Goal: Check status: Check status

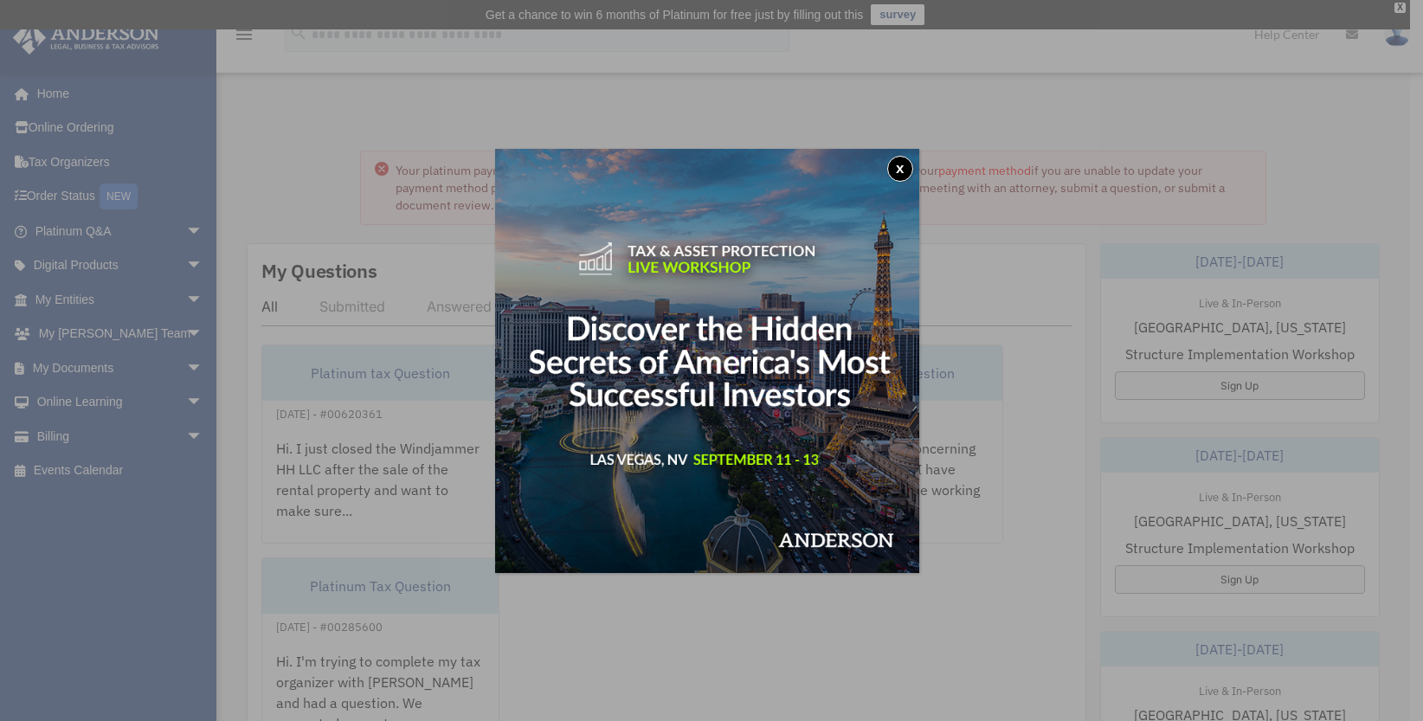
click at [906, 173] on button "x" at bounding box center [900, 169] width 26 height 26
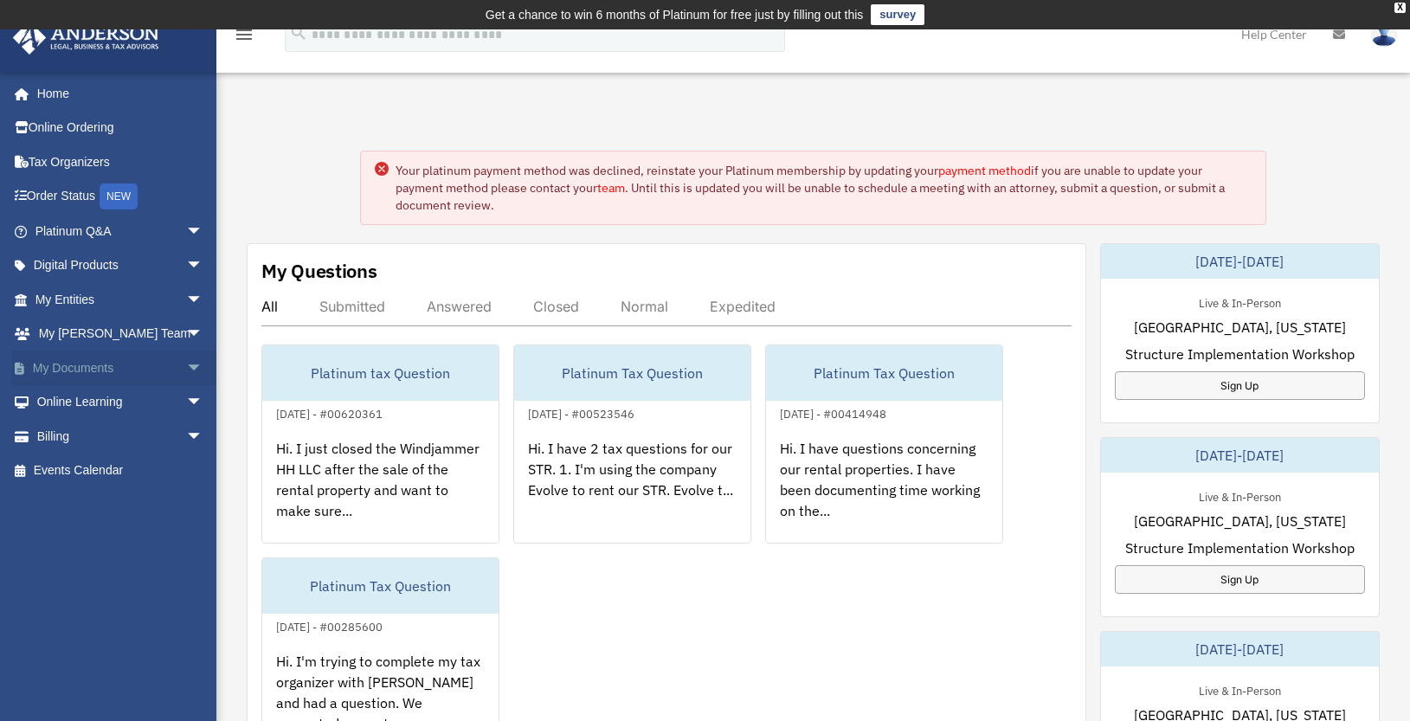
click at [186, 364] on span "arrow_drop_down" at bounding box center [203, 367] width 35 height 35
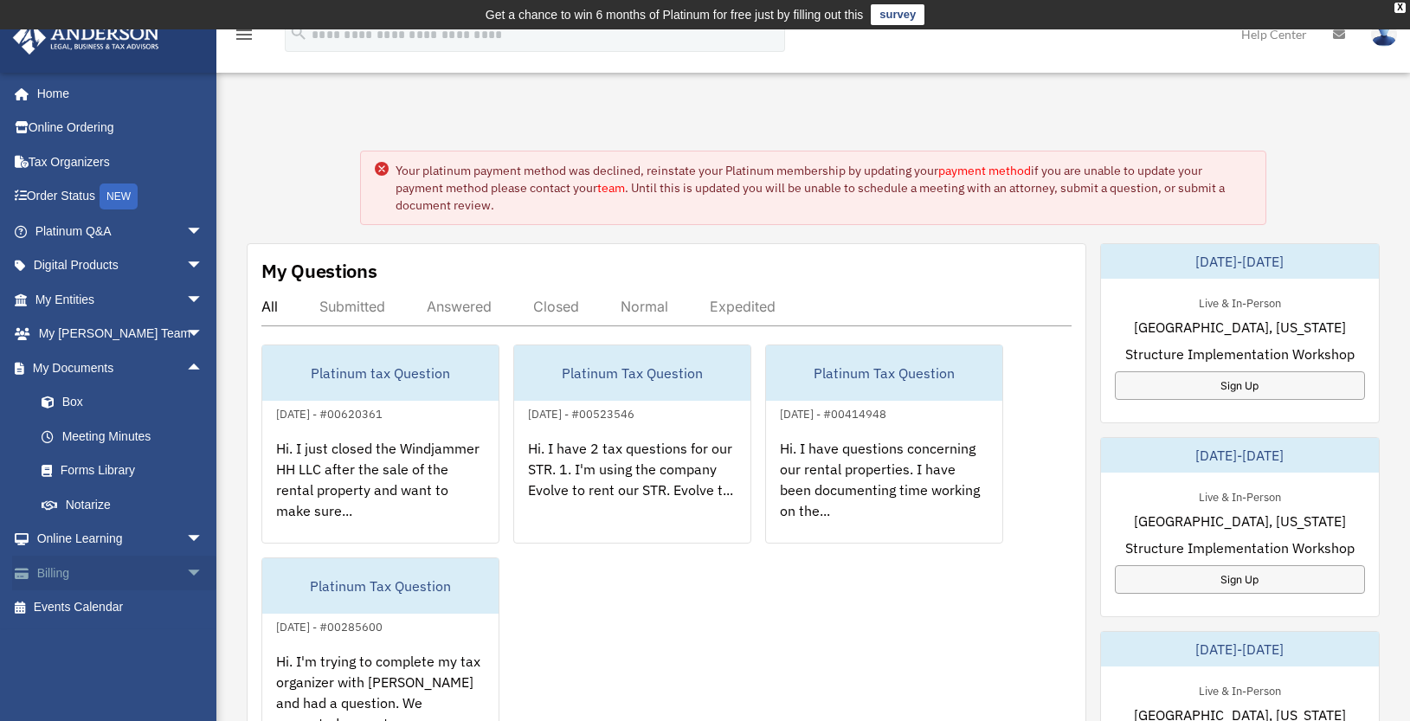
click at [137, 567] on link "Billing arrow_drop_down" at bounding box center [120, 573] width 217 height 35
click at [75, 569] on link "Billing arrow_drop_down" at bounding box center [120, 573] width 217 height 35
click at [187, 572] on span "arrow_drop_down" at bounding box center [203, 573] width 35 height 35
click at [142, 604] on link "$ Open Invoices" at bounding box center [126, 607] width 205 height 35
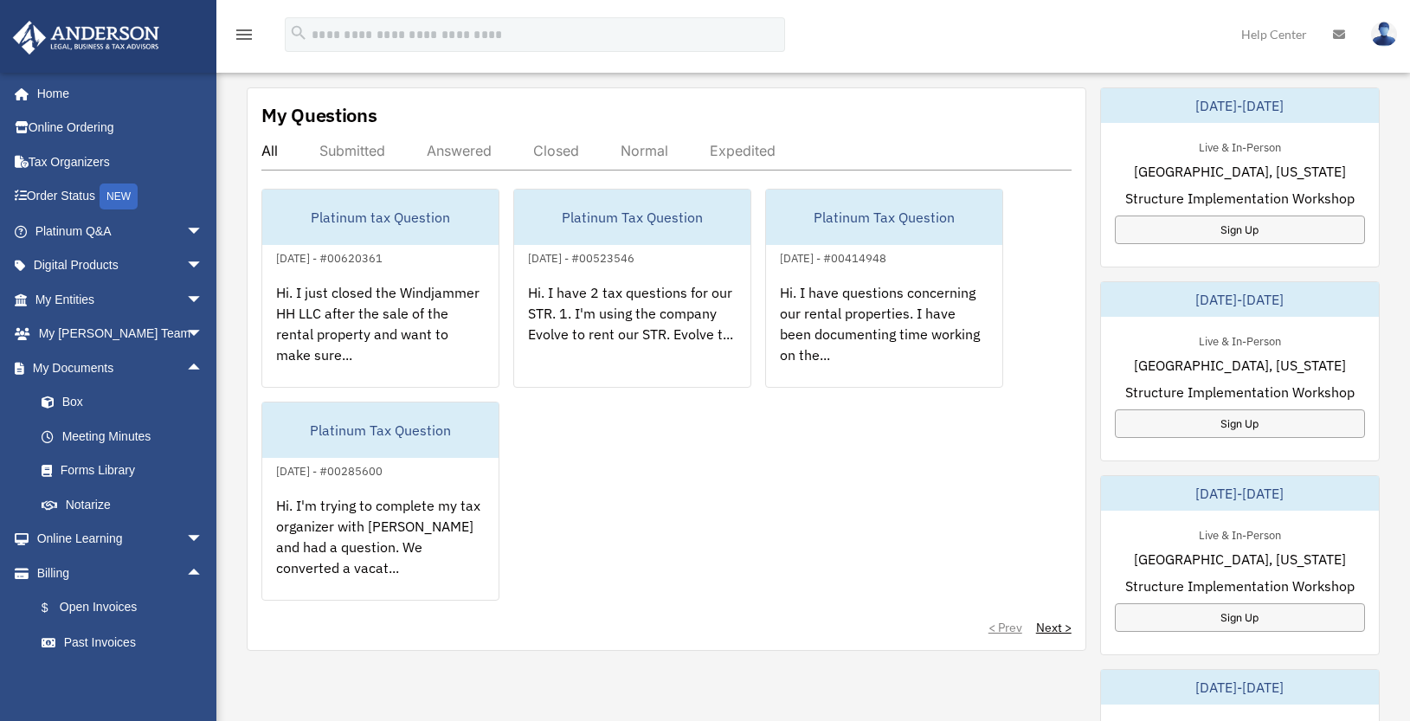
scroll to position [200, 0]
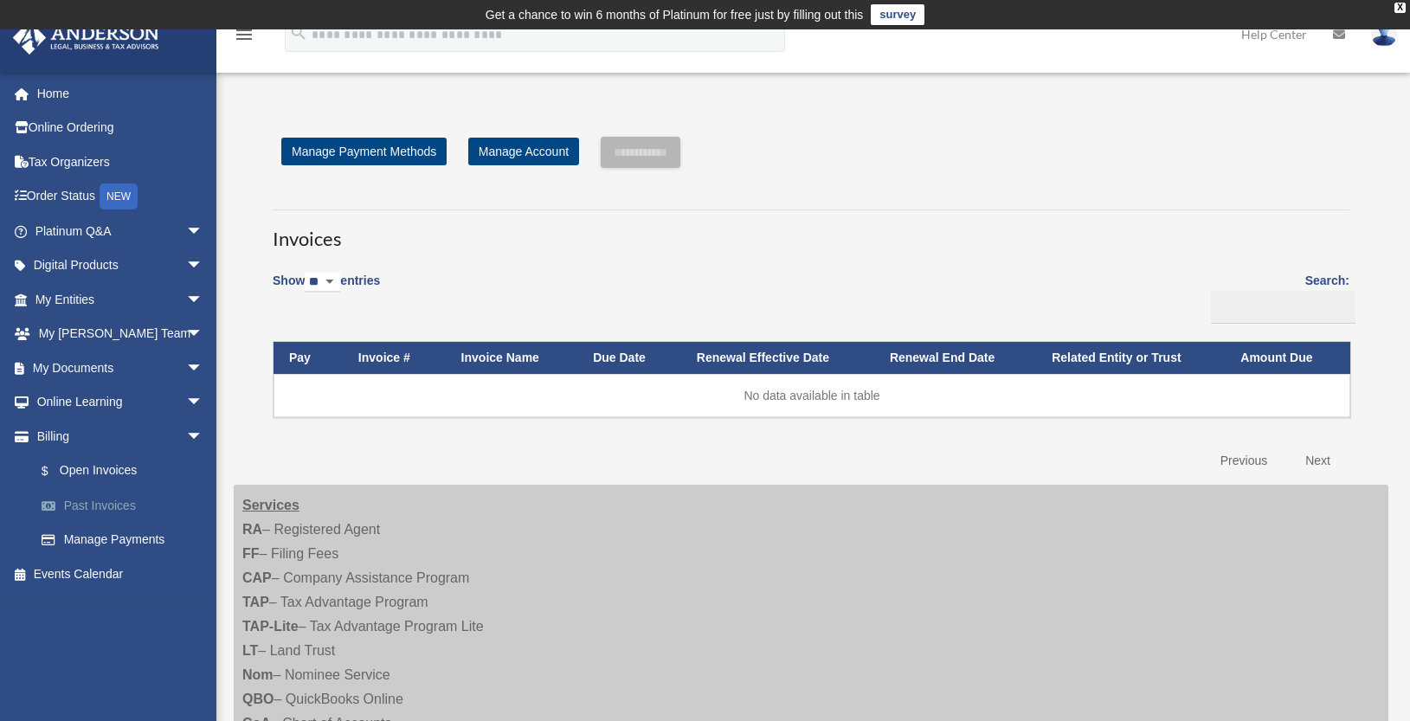
click at [98, 504] on link "Past Invoices" at bounding box center [126, 505] width 205 height 35
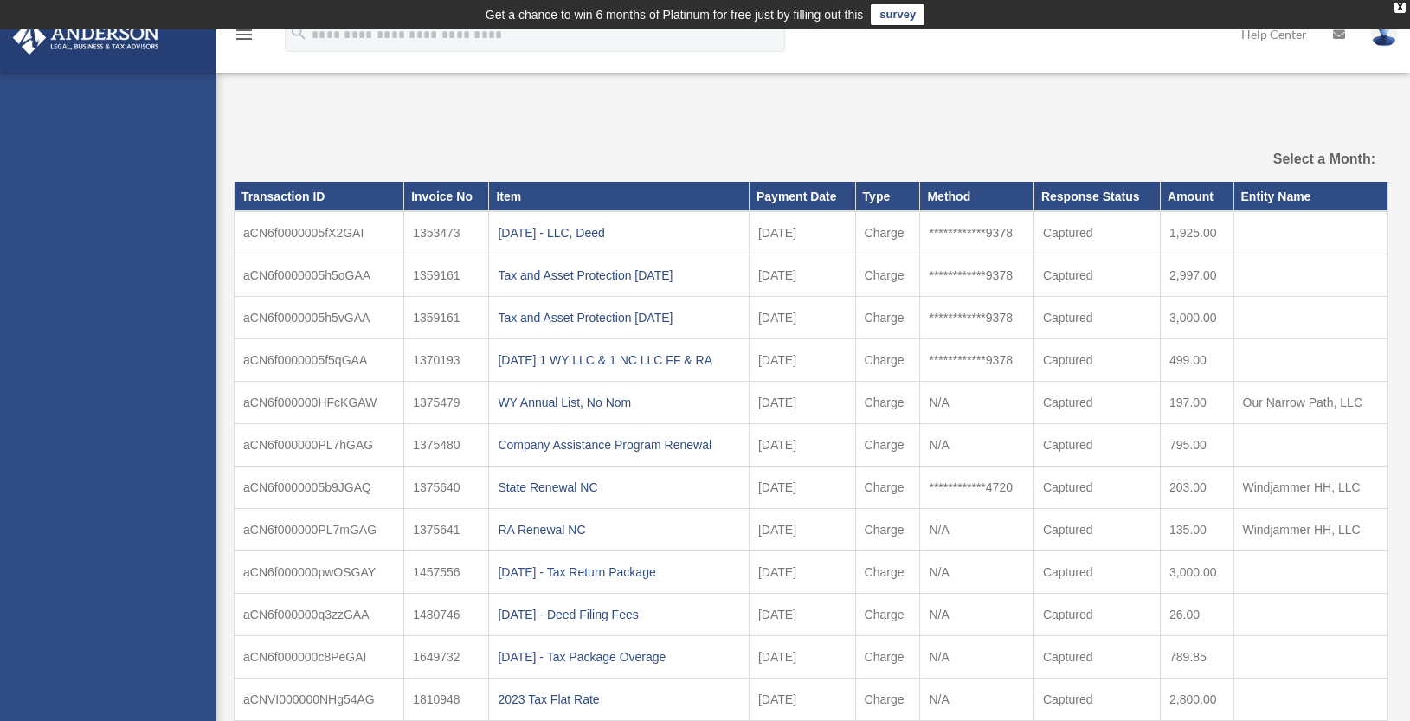
select select
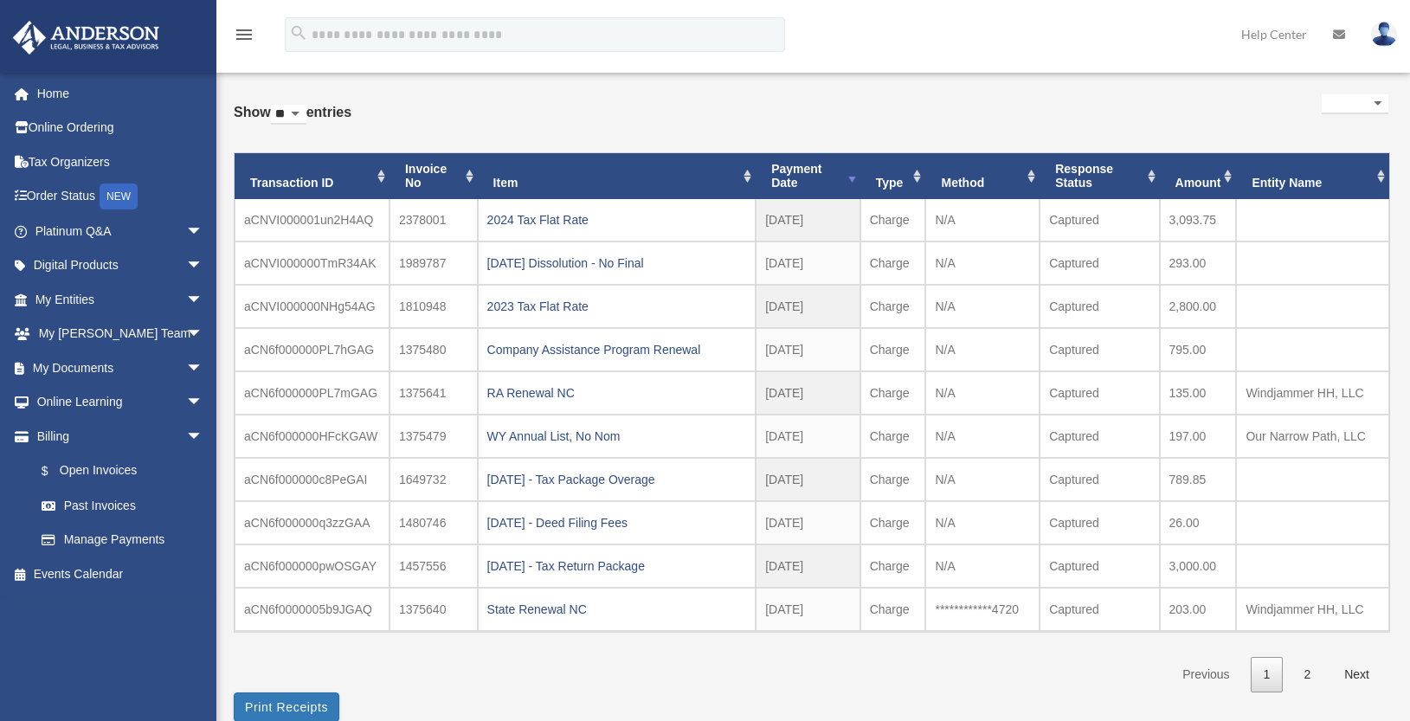
scroll to position [93, 0]
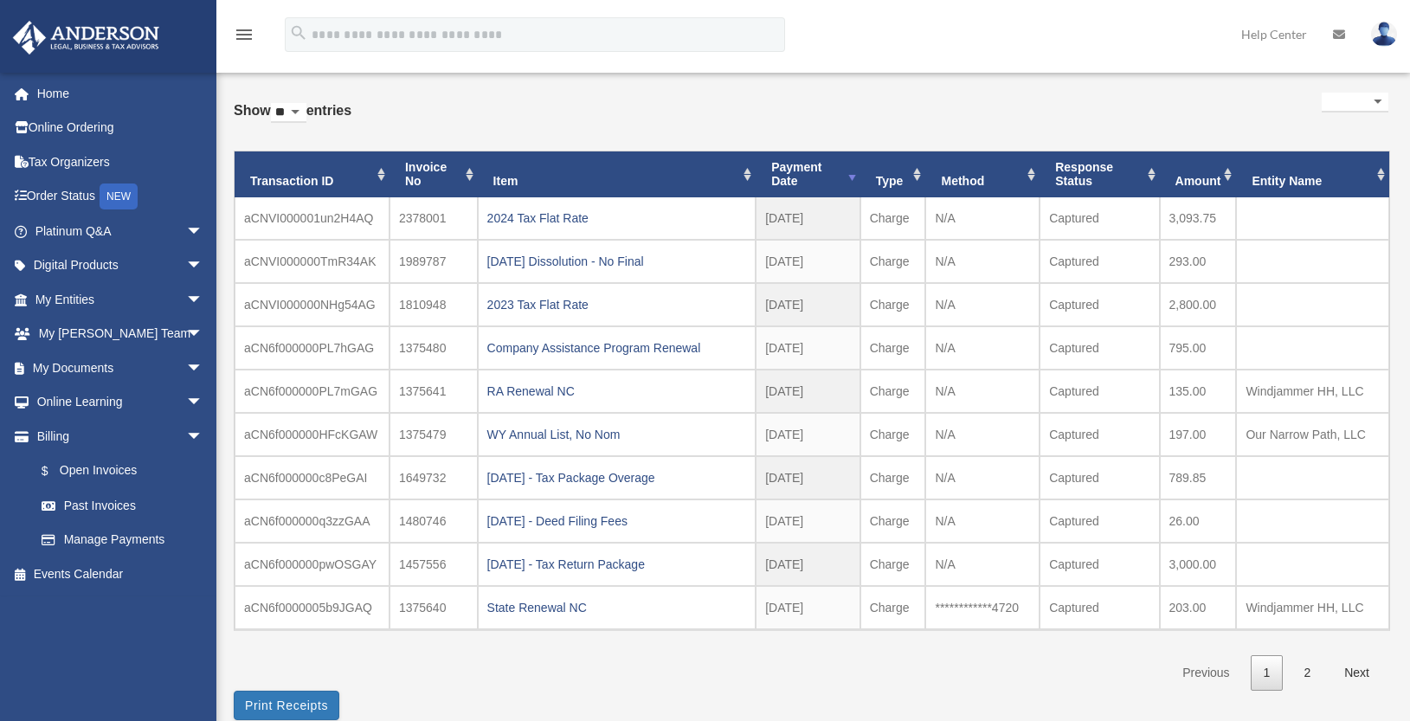
drag, startPoint x: 1416, startPoint y: 382, endPoint x: 1405, endPoint y: 260, distance: 122.5
click at [1405, 260] on html "X Get a chance to win 6 months of Platinum for free just by filling out this su…" at bounding box center [705, 514] width 1410 height 1215
click at [67, 93] on link "Home" at bounding box center [120, 93] width 217 height 35
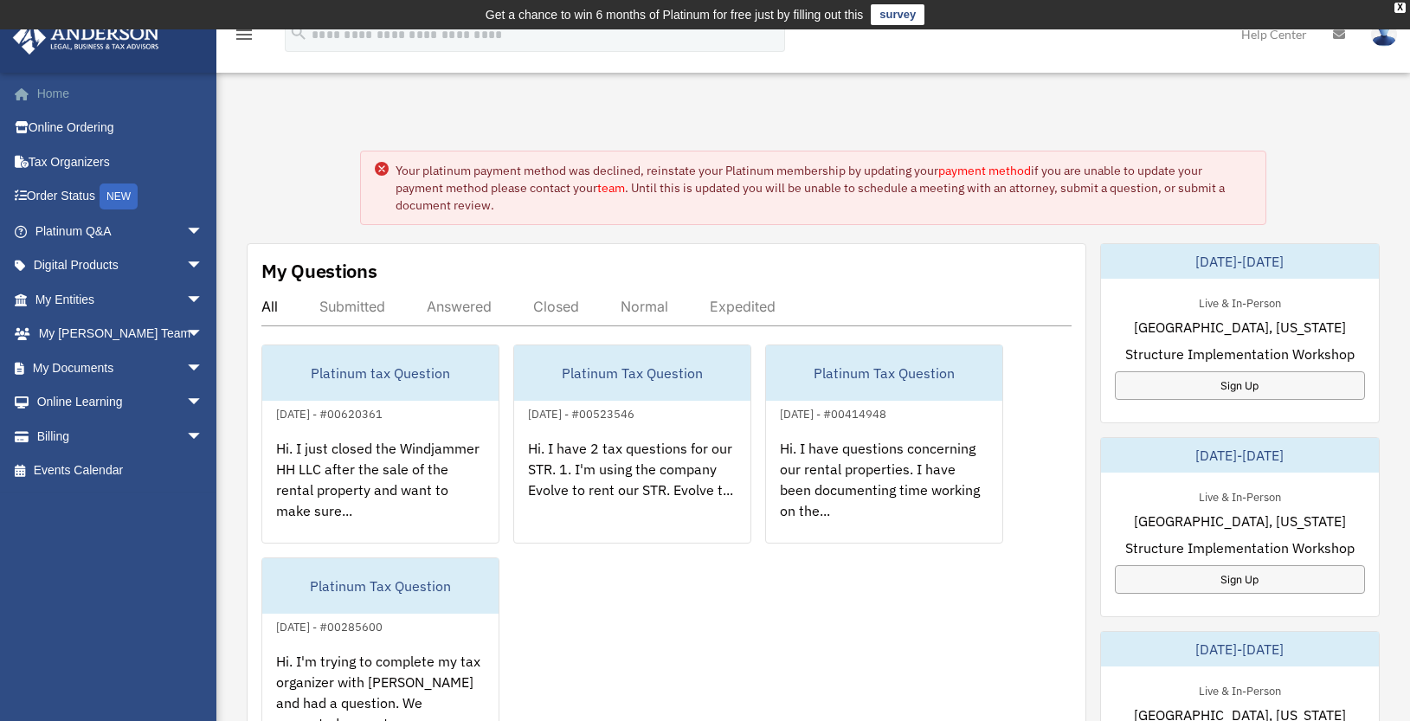
click at [78, 100] on link "Home" at bounding box center [120, 93] width 217 height 35
